Goal: Transaction & Acquisition: Purchase product/service

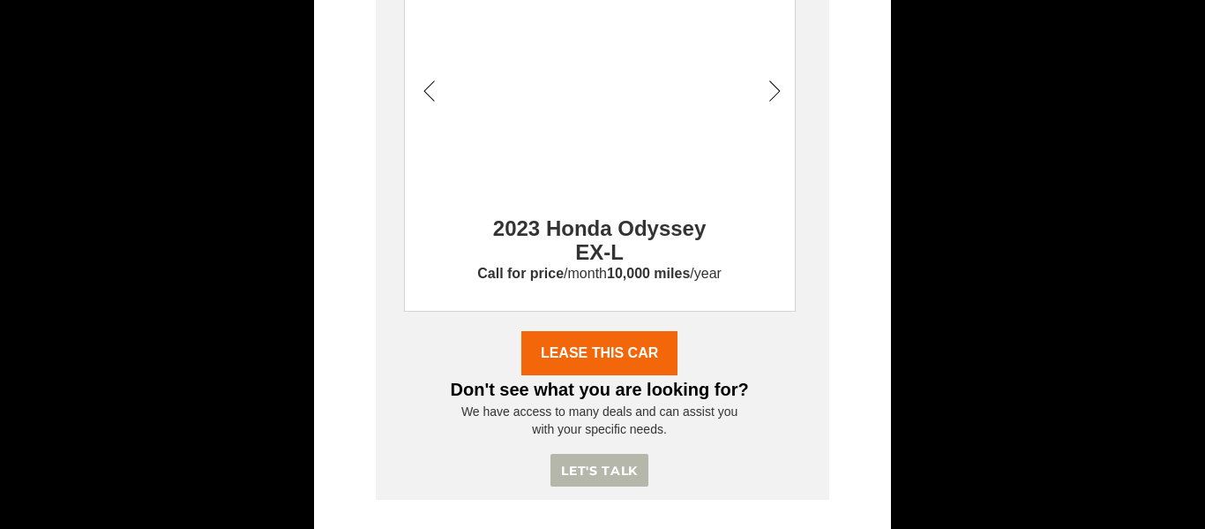
scroll to position [302, 0]
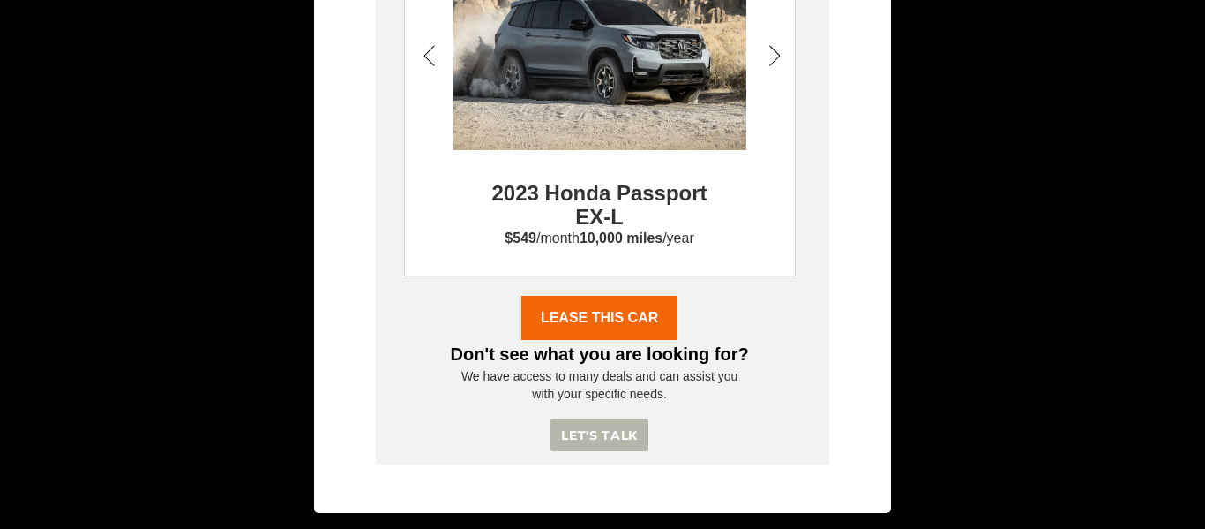
click at [101, 296] on link "Lease THIS CAR" at bounding box center [179, 318] width 157 height 44
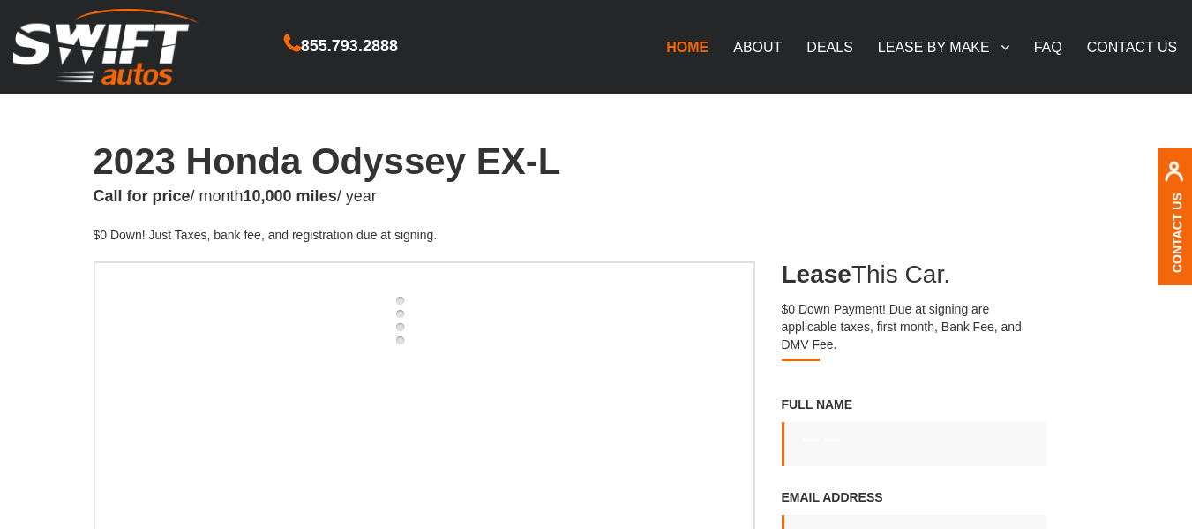
click at [214, 181] on h1 "2023 Honda Odyssey EX-L" at bounding box center [597, 161] width 1006 height 41
click at [144, 395] on div "1 2 3 4" at bounding box center [425, 486] width 662 height 450
click at [140, 429] on div "1 2 3 4" at bounding box center [425, 486] width 662 height 450
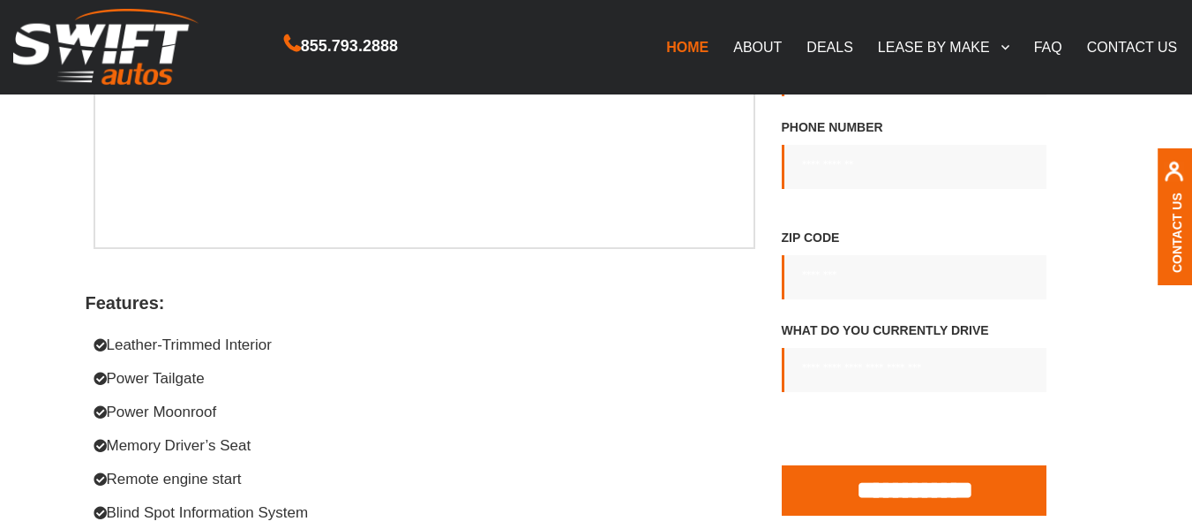
click at [19, 394] on main "2023 Honda Odyssey EX-L Call for price / month 10,000 miles / year $0 Down! Jus…" at bounding box center [596, 471] width 1192 height 1584
click at [2, 368] on main "2023 Honda Odyssey EX-L Call for price / month 10,000 miles / year $0 Down! Jus…" at bounding box center [596, 471] width 1192 height 1584
click at [27, 423] on main "2023 Honda Odyssey EX-L Call for price / month 10,000 miles / year $0 Down! Jus…" at bounding box center [596, 471] width 1192 height 1584
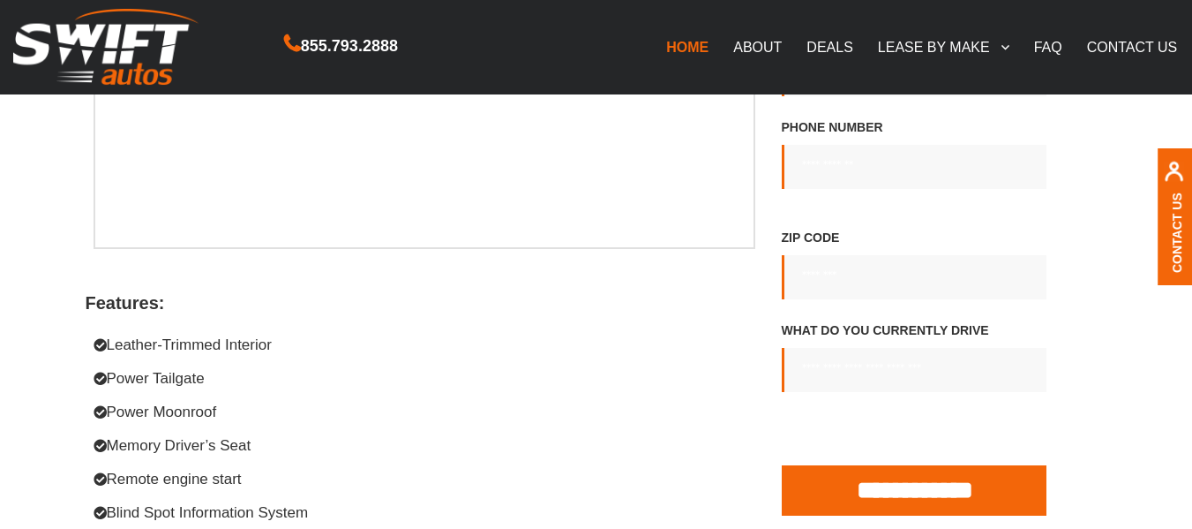
click at [27, 423] on main "2023 Honda Odyssey EX-L Call for price / month 10,000 miles / year $0 Down! Jus…" at bounding box center [596, 471] width 1192 height 1584
click at [39, 415] on main "2023 Honda Odyssey EX-L Call for price / month 10,000 miles / year $0 Down! Jus…" at bounding box center [596, 471] width 1192 height 1584
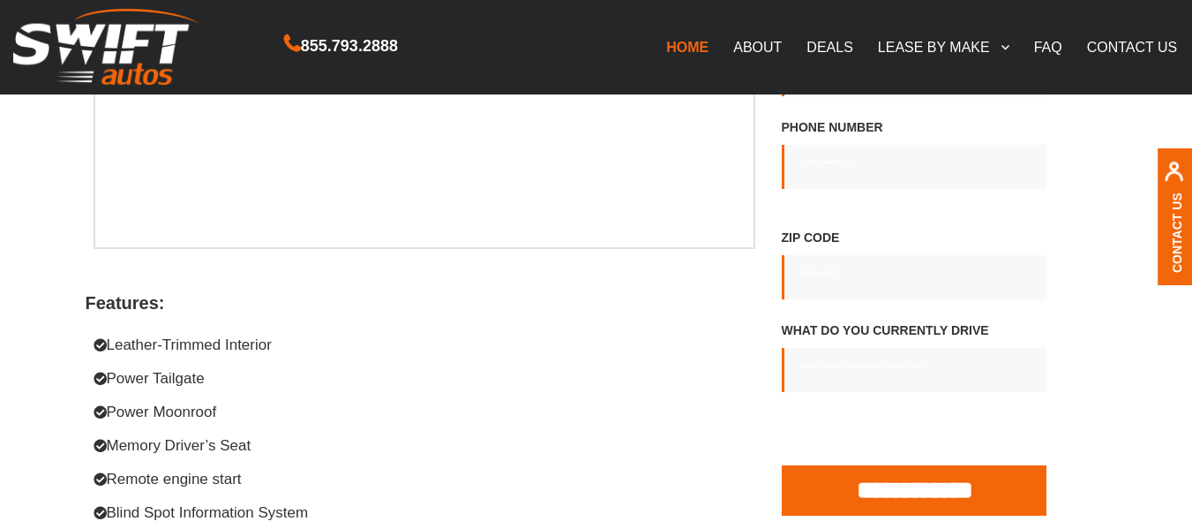
click at [20, 503] on main "2023 Honda Odyssey EX-L Call for price / month 10,000 miles / year $0 Down! Jus…" at bounding box center [596, 471] width 1192 height 1584
click at [151, 408] on h4 "Power Moonroof" at bounding box center [352, 411] width 516 height 21
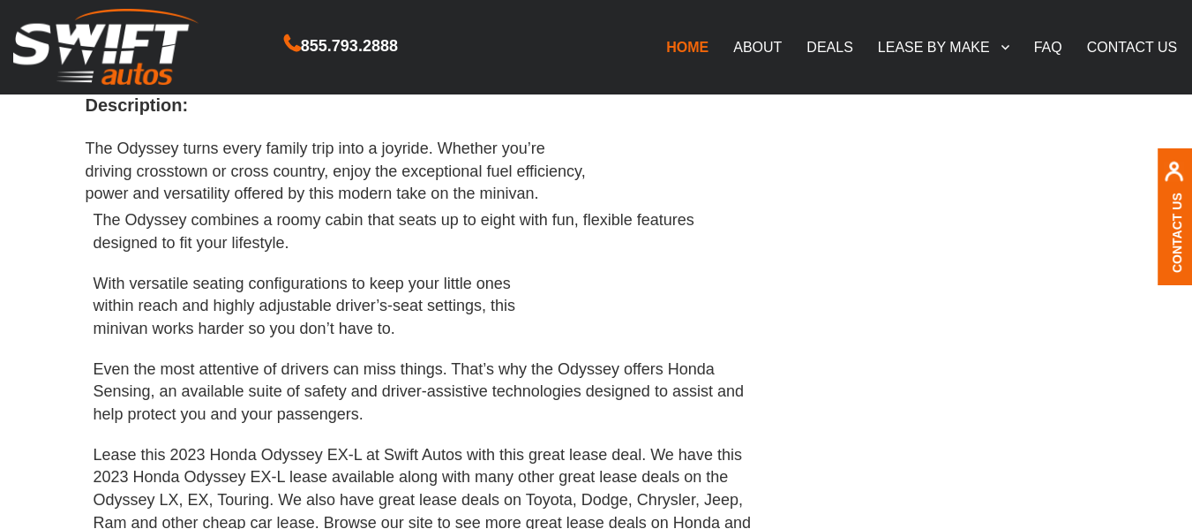
click at [174, 415] on p "Even the most attentive of drivers can miss things. That’s why the Odyssey offe…" at bounding box center [425, 392] width 662 height 68
click at [487, 249] on p "The Odyssey combines a roomy cabin that seats up to eight with fun, flexible fe…" at bounding box center [425, 231] width 662 height 45
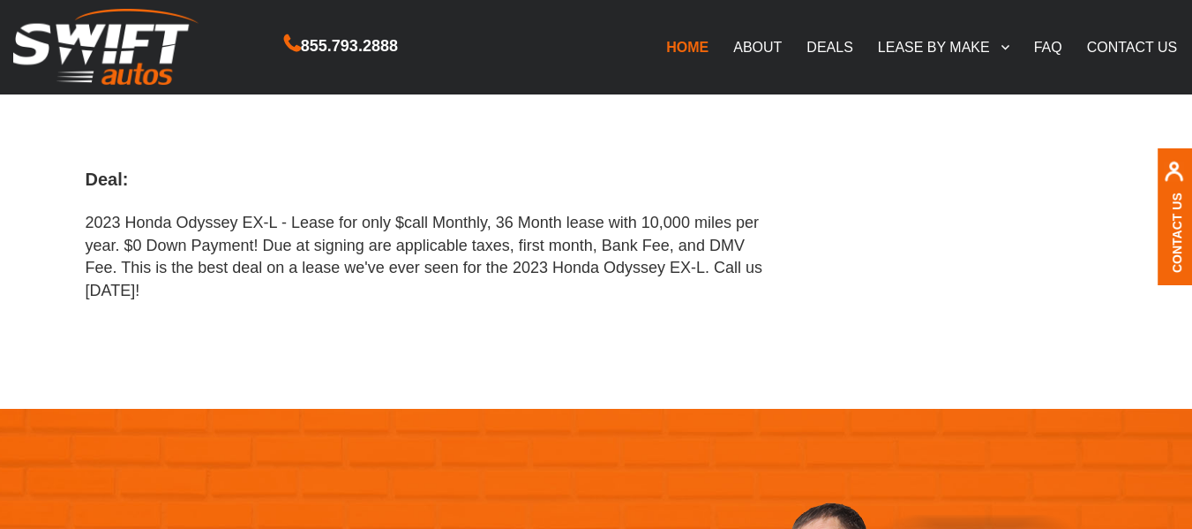
click at [512, 230] on p "2023 Honda Odyssey EX-L - Lease for only $call Monthly, 36 Month lease with 10,…" at bounding box center [425, 257] width 678 height 91
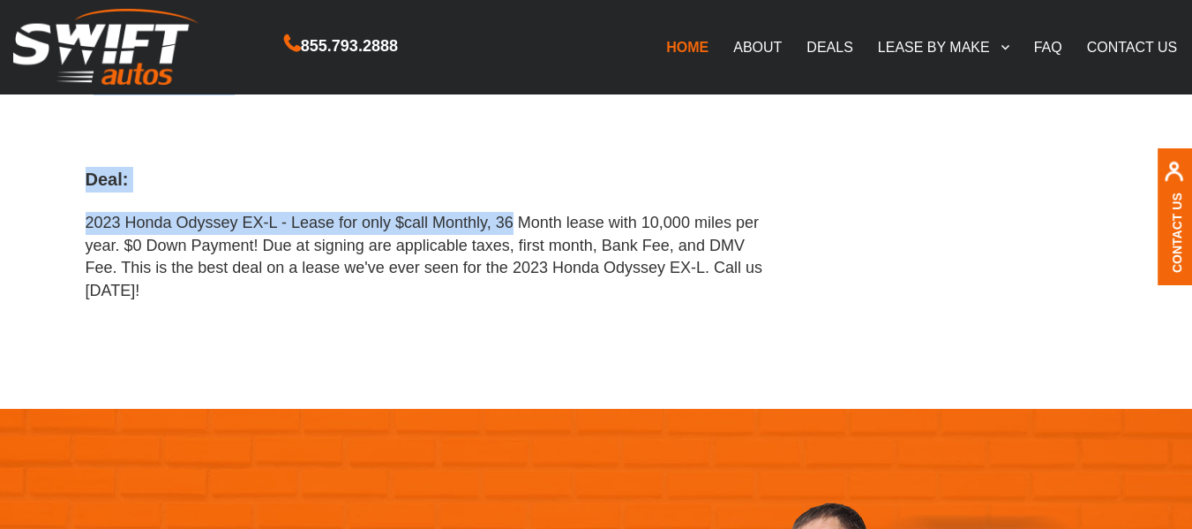
drag, startPoint x: 514, startPoint y: 229, endPoint x: 244, endPoint y: 304, distance: 280.5
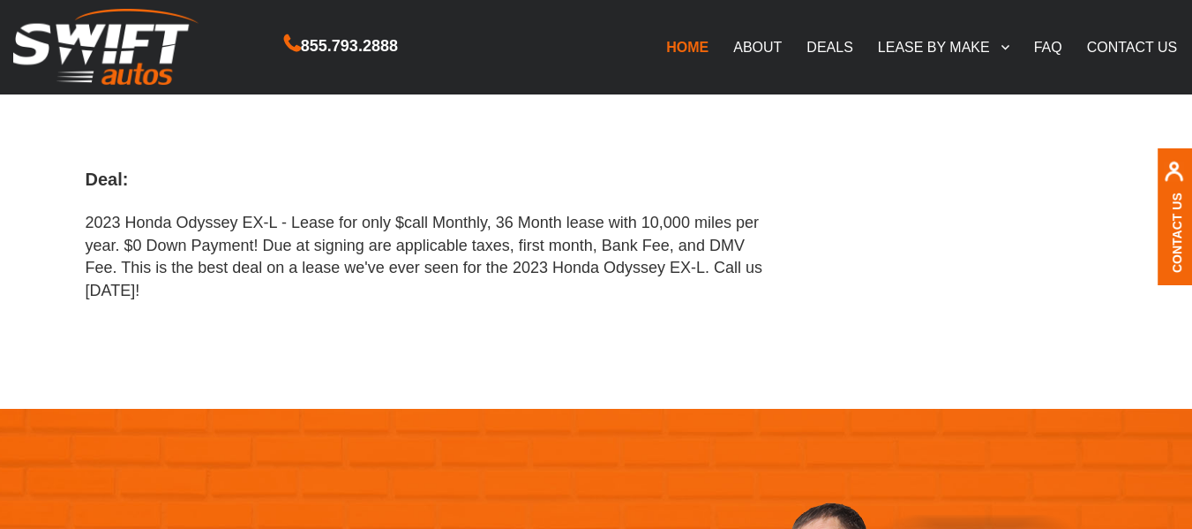
click at [275, 293] on p "2023 Honda Odyssey EX-L - Lease for only $call Monthly, 36 Month lease with 10,…" at bounding box center [425, 257] width 678 height 91
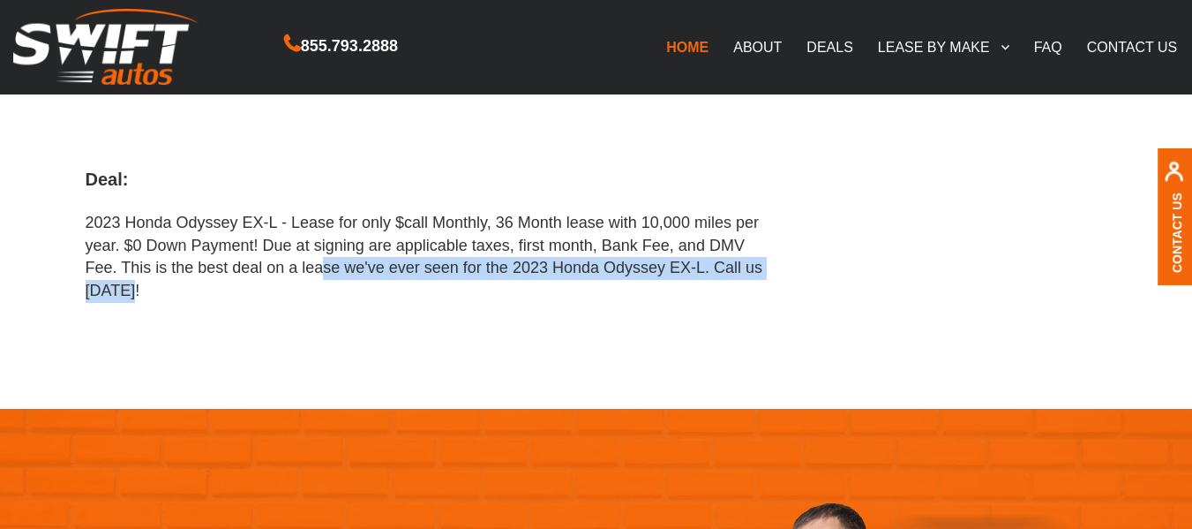
drag, startPoint x: 277, startPoint y: 284, endPoint x: 394, endPoint y: 236, distance: 126.7
click at [394, 236] on p "2023 Honda Odyssey EX-L - Lease for only $call Monthly, 36 Month lease with 10,…" at bounding box center [425, 257] width 678 height 91
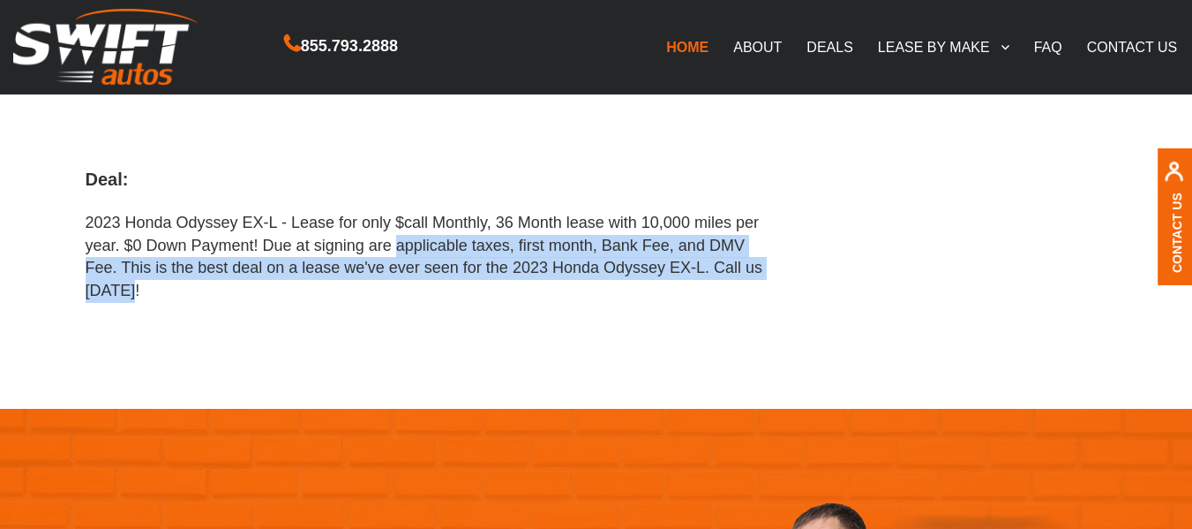
scroll to position [1385, 0]
